Goal: Information Seeking & Learning: Stay updated

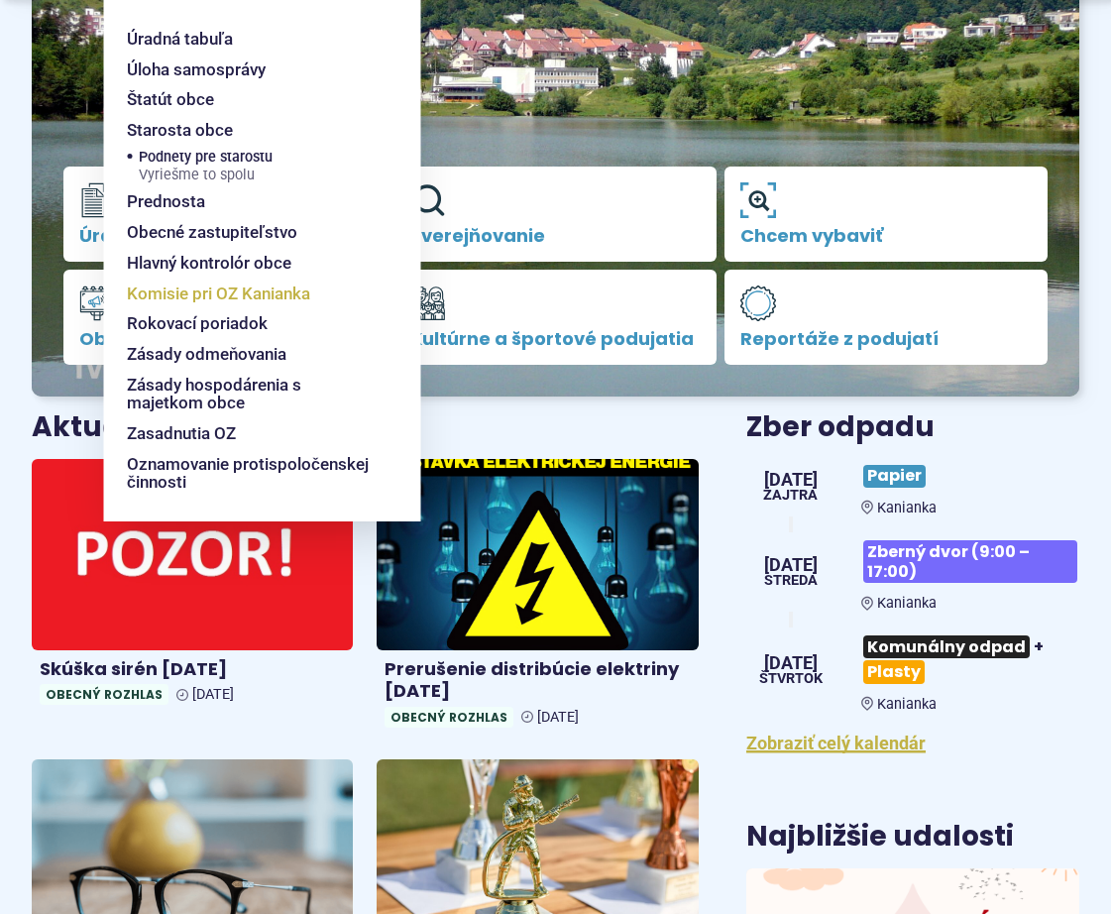
scroll to position [397, 0]
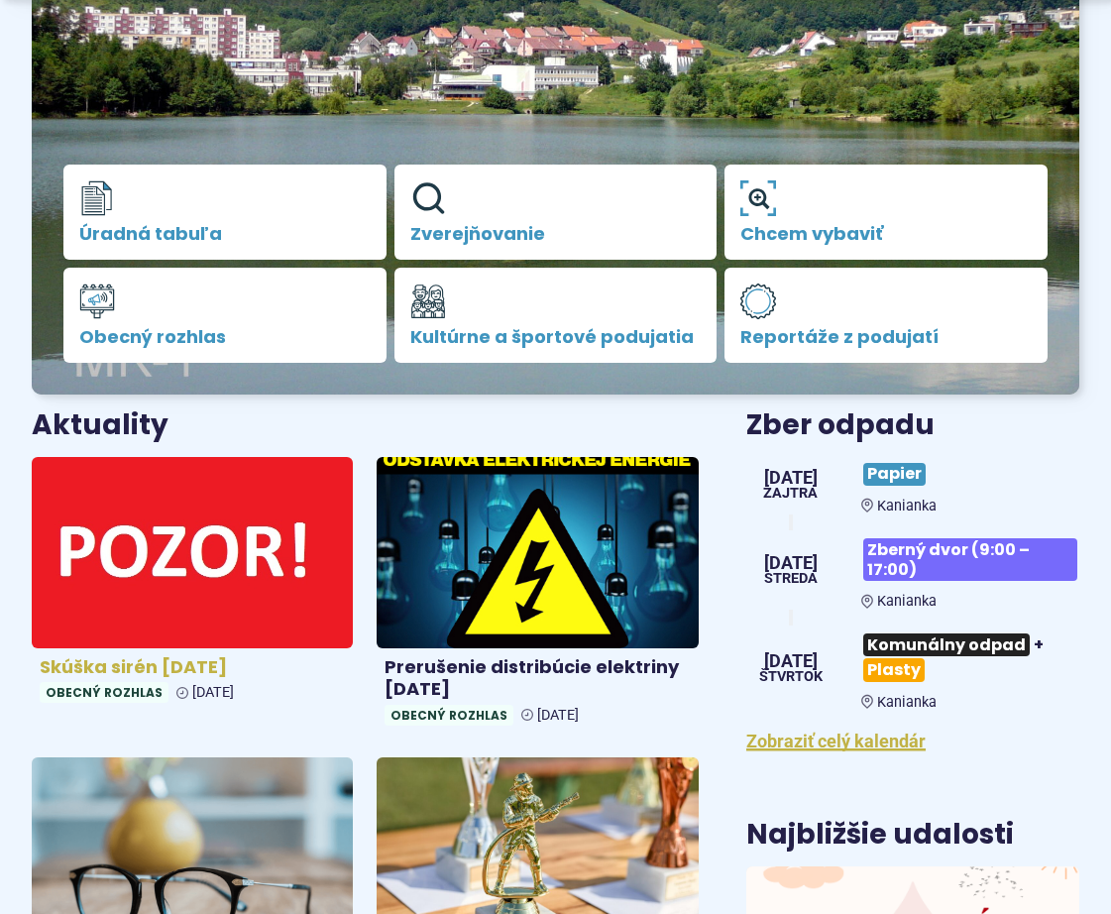
click at [177, 570] on img at bounding box center [193, 552] width 370 height 220
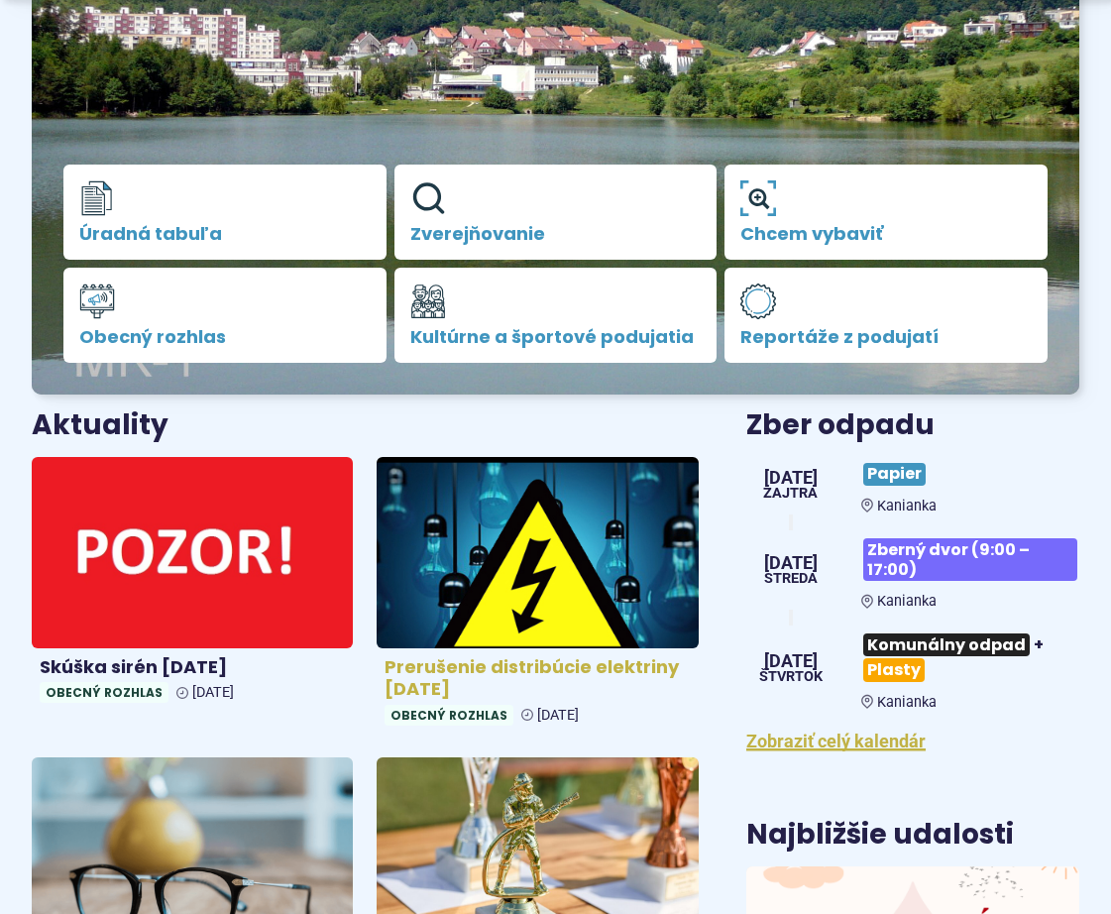
click at [612, 530] on img at bounding box center [538, 552] width 370 height 220
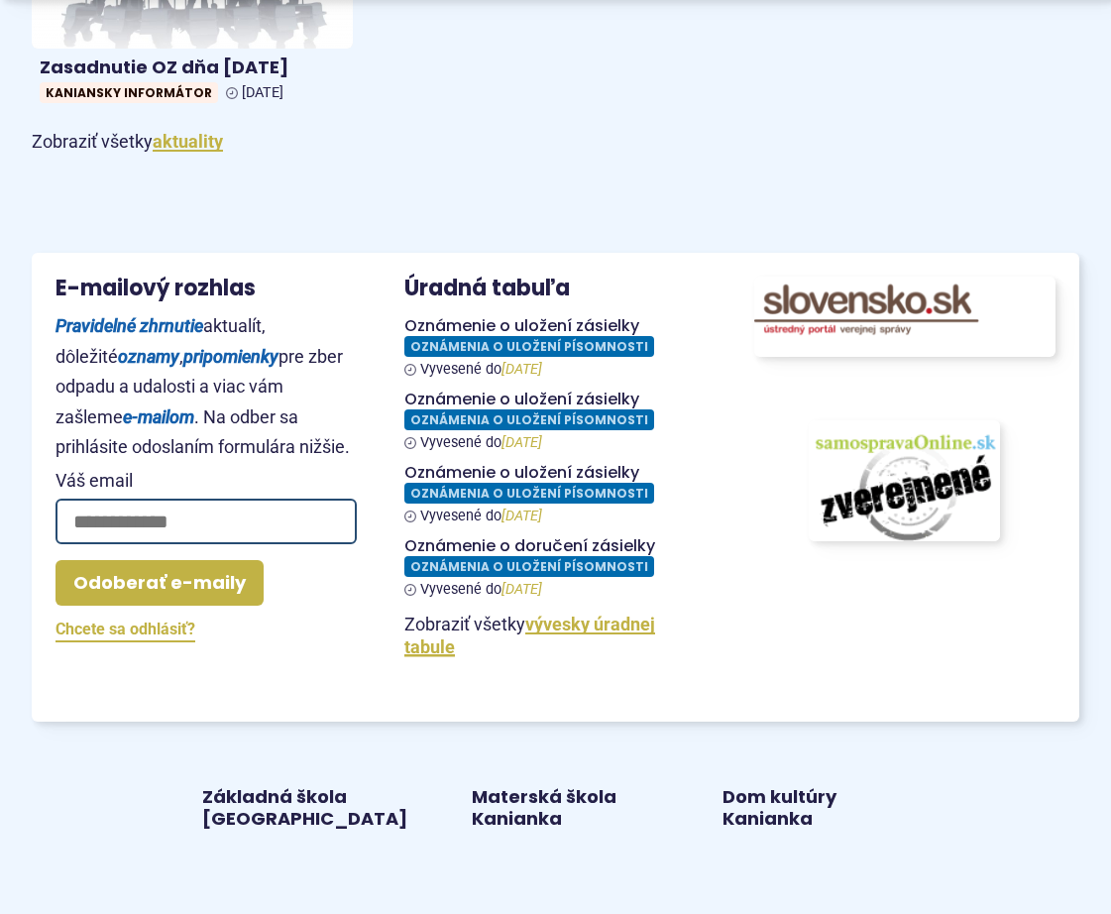
scroll to position [2181, 0]
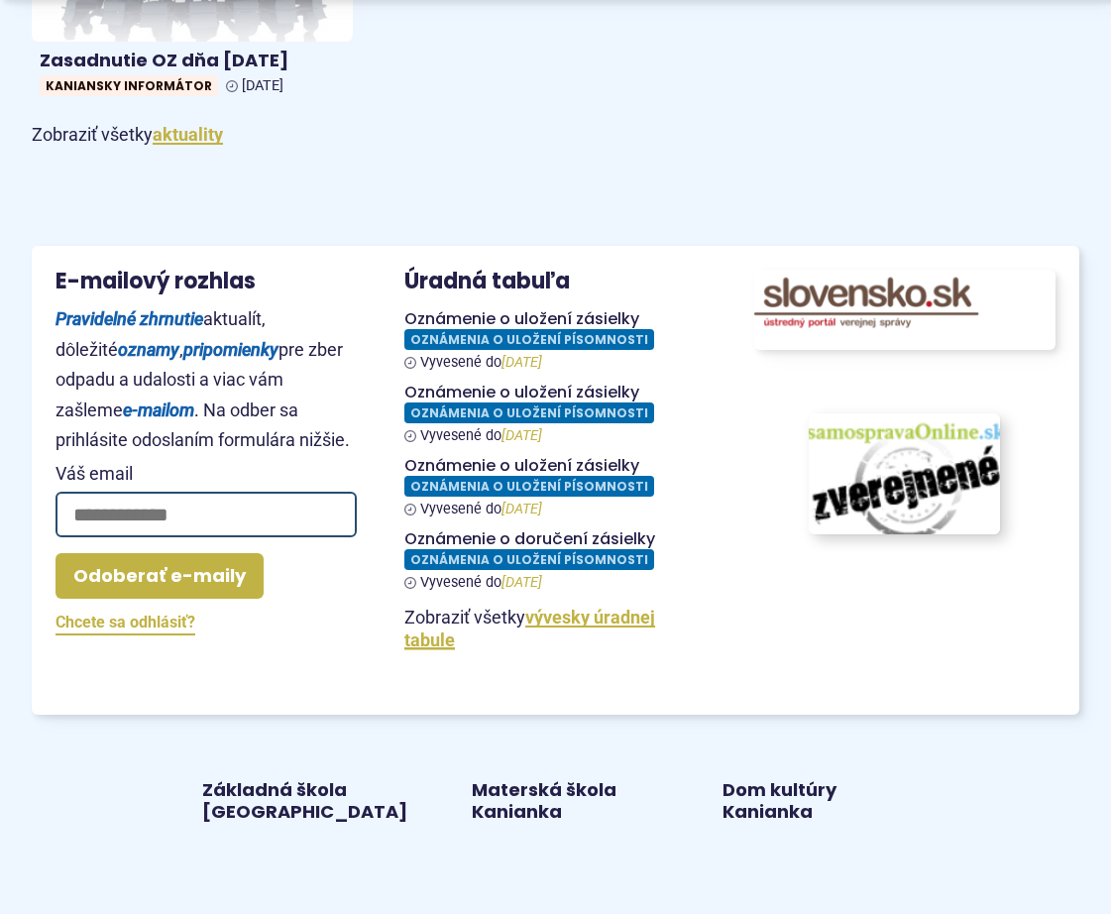
click at [873, 483] on img at bounding box center [905, 473] width 210 height 133
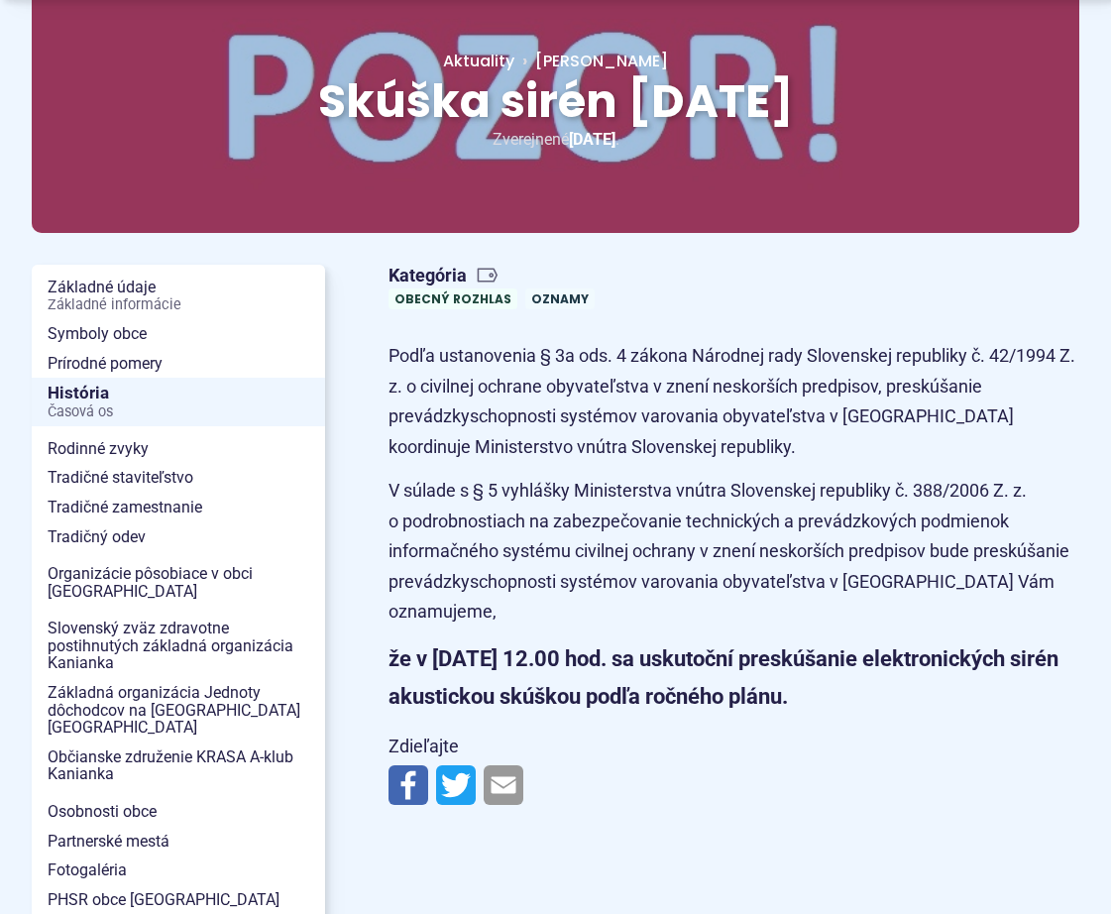
scroll to position [297, 0]
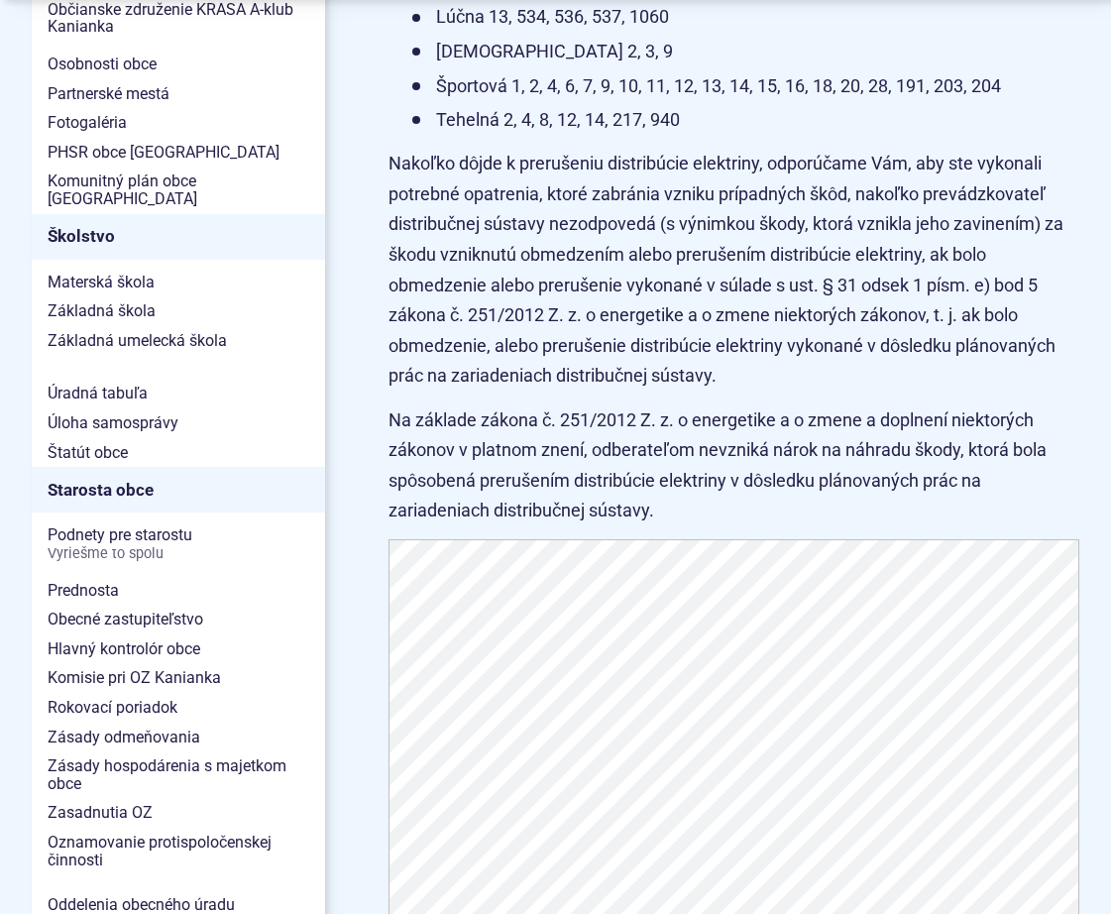
scroll to position [991, 0]
